Goal: Task Accomplishment & Management: Use online tool/utility

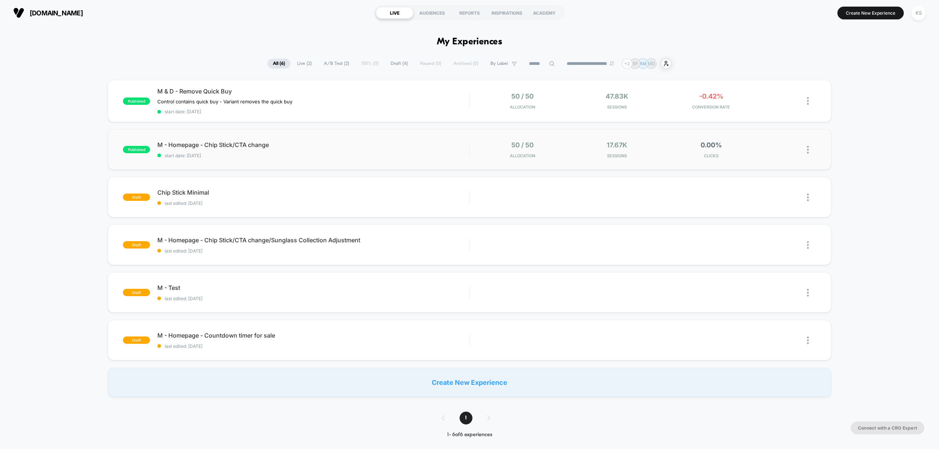
click at [328, 136] on div "published M - Homepage - Chip Stick/CTA change start date: [DATE] 50 / 50 Alloc…" at bounding box center [469, 150] width 723 height 40
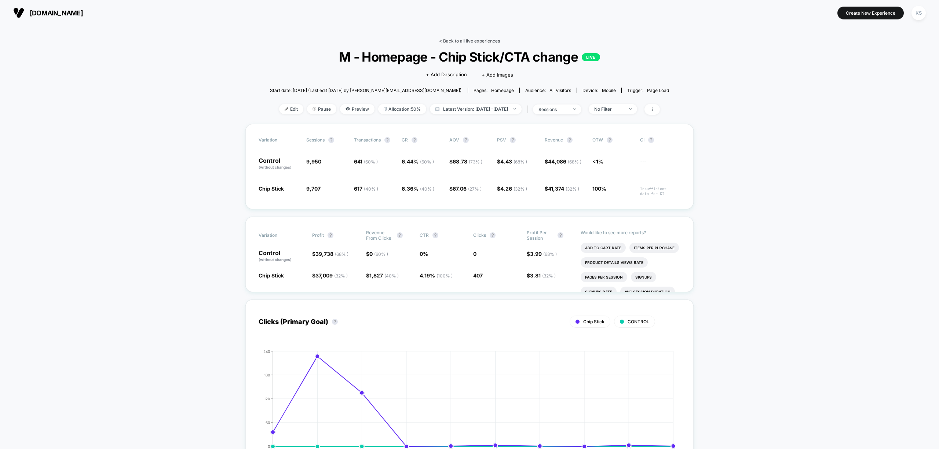
click at [462, 40] on link "< Back to all live experiences" at bounding box center [469, 41] width 61 height 6
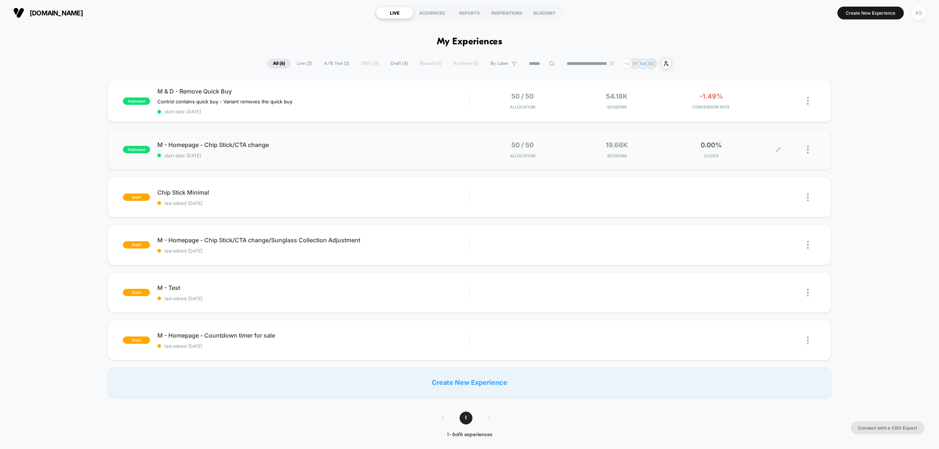
click at [551, 147] on div at bounding box center [797, 149] width 38 height 17
click at [551, 150] on icon at bounding box center [779, 150] width 6 height 6
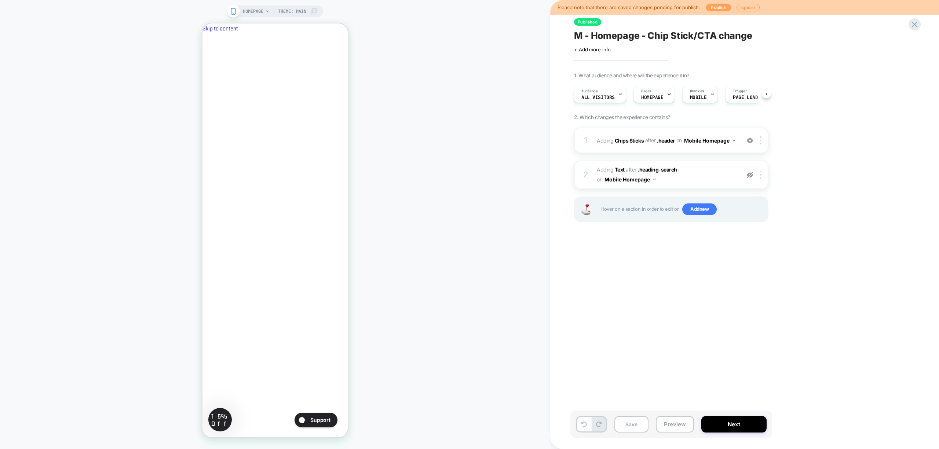
click at [551, 8] on button "Publish" at bounding box center [718, 8] width 25 height 8
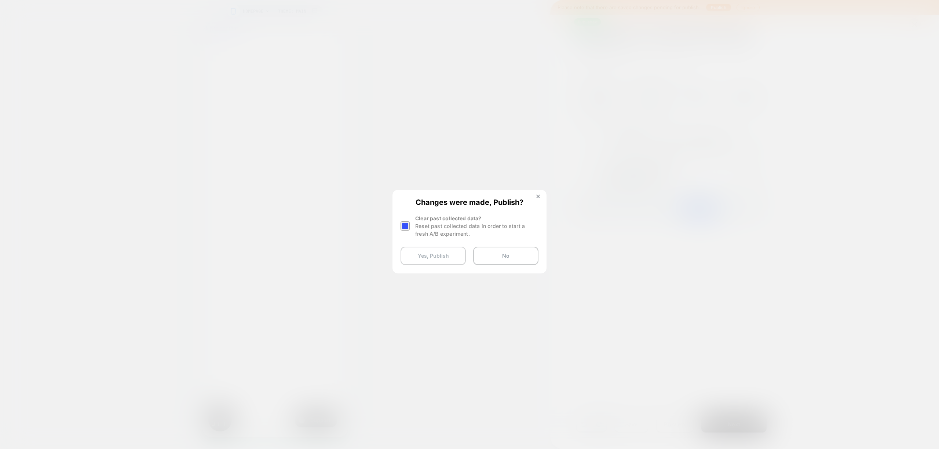
click at [437, 253] on button "Yes, Publish" at bounding box center [433, 256] width 65 height 18
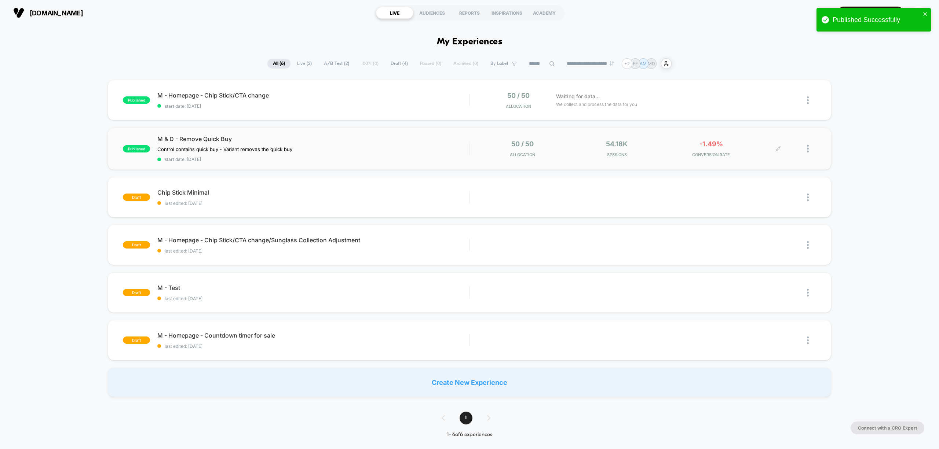
click at [551, 153] on span "CONVERSION RATE" at bounding box center [711, 154] width 91 height 5
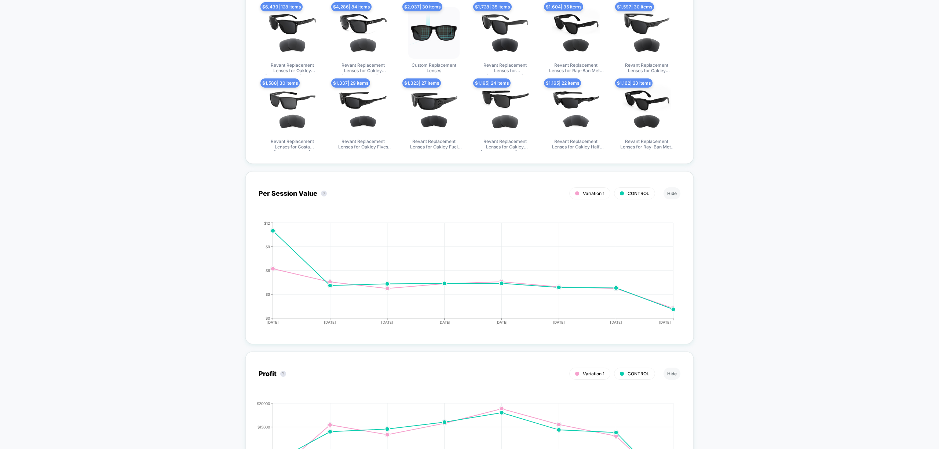
scroll to position [587, 0]
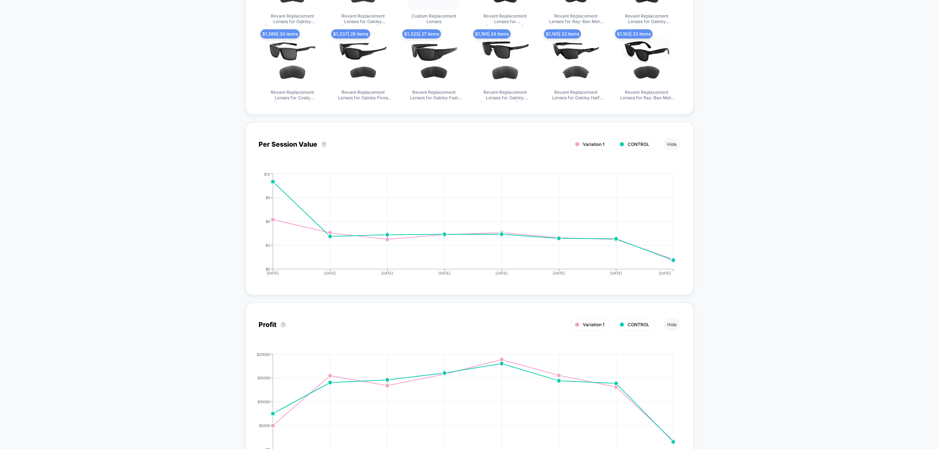
click at [551, 137] on div "< Back to all live experiences M & D - Remove Quick Buy LIVE Control contains q…" at bounding box center [469, 355] width 939 height 1833
click at [128, 185] on div "< Back to all live experiences M & D - Remove Quick Buy LIVE Control contains q…" at bounding box center [469, 355] width 939 height 1833
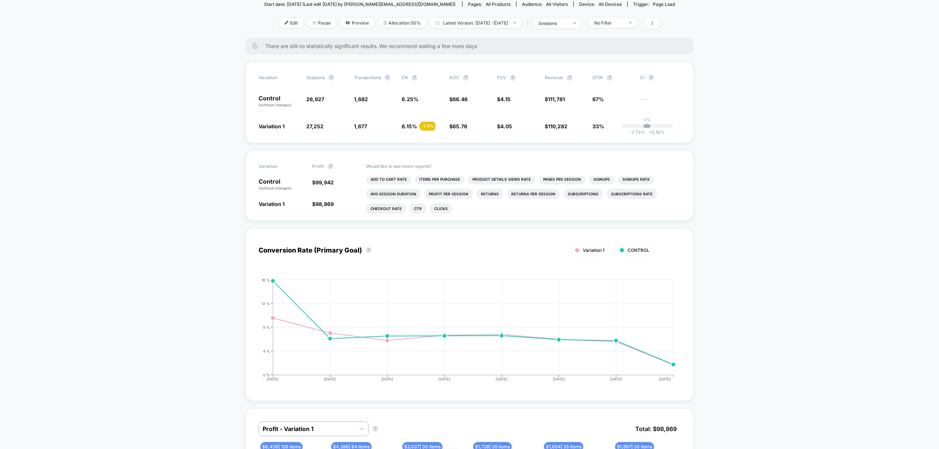
scroll to position [0, 0]
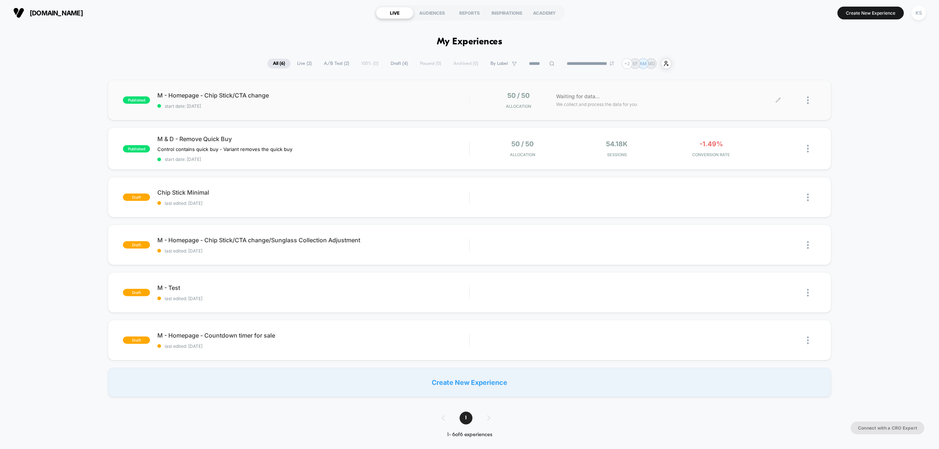
click at [551, 97] on div "Waiting for data... We collect and process the data for you" at bounding box center [666, 100] width 226 height 17
